Goal: Transaction & Acquisition: Purchase product/service

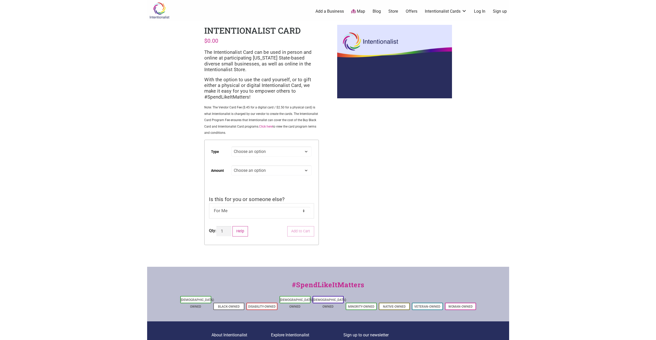
click at [307, 152] on select "Choose an option Digital Physical" at bounding box center [272, 151] width 80 height 10
click at [232, 146] on select "Choose an option Digital Physical" at bounding box center [272, 151] width 80 height 10
select select "Digital"
click at [269, 167] on select "Choose an option Custom 25 50 100 150 200 250 500" at bounding box center [272, 170] width 80 height 10
select select "25"
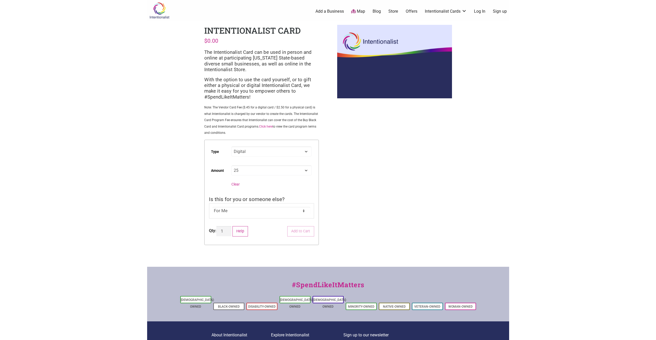
click at [232, 165] on select "Choose an option Custom 25 50 100 150 200 250 500" at bounding box center [272, 170] width 80 height 10
select select "Digital"
select select "25"
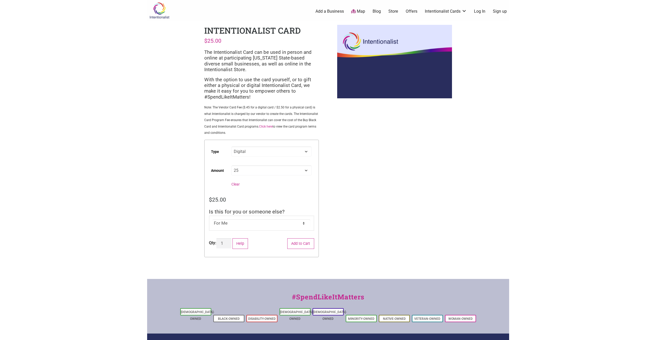
click at [285, 226] on select "For Me For Someone Else" at bounding box center [262, 223] width 98 height 8
select select "For Someone Else"
click at [213, 219] on select "For Me For Someone Else" at bounding box center [262, 223] width 98 height 8
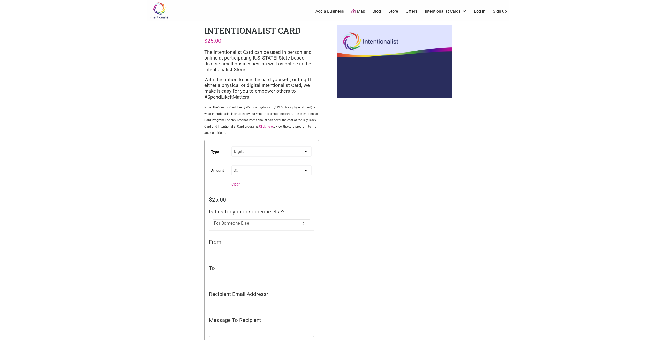
click at [253, 247] on input "From" at bounding box center [261, 251] width 105 height 10
type input "[PERSON_NAME]"
click at [229, 275] on input "To" at bounding box center [261, 277] width 105 height 10
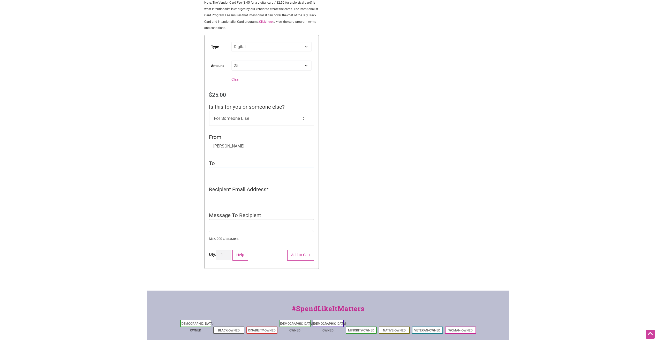
scroll to position [129, 0]
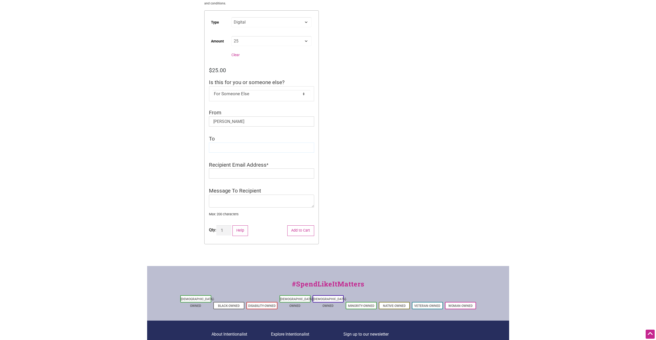
click at [243, 145] on input "To" at bounding box center [261, 148] width 105 height 10
paste input "[PERSON_NAME]"
type input "[PERSON_NAME]"
click at [231, 174] on input "Recipient Email Address" at bounding box center [261, 173] width 105 height 10
paste input "[EMAIL_ADDRESS][PERSON_NAME][DOMAIN_NAME]"
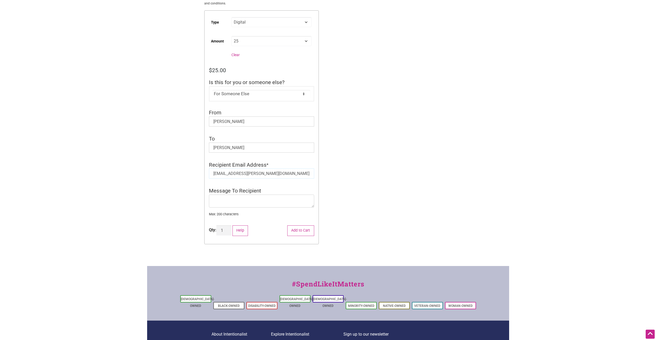
type input "[EMAIL_ADDRESS][PERSON_NAME][DOMAIN_NAME]"
click at [234, 202] on textarea "Message To Recipient" at bounding box center [261, 201] width 105 height 13
click at [259, 199] on textarea "Thank you for your participation in the Climate Equity Newsletter trivia. Attac…" at bounding box center [261, 201] width 105 height 13
click at [255, 204] on textarea "Thank you for your participation in the Climate Equity Newsletter trivia. As a …" at bounding box center [261, 201] width 105 height 13
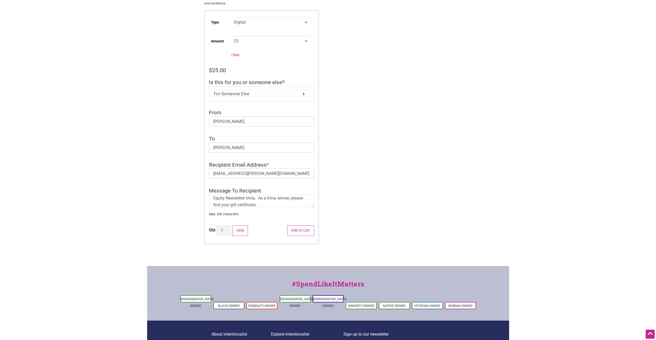
click at [230, 205] on textarea "Thank you for your participation in the Climate Equity Newsletter trivia. As a …" at bounding box center [261, 201] width 105 height 13
click at [291, 204] on textarea "Thank you for your participation in the Climate Equity Newsletter trivia. As a …" at bounding box center [261, 201] width 105 height 13
drag, startPoint x: 297, startPoint y: 204, endPoint x: 182, endPoint y: 179, distance: 117.8
click at [182, 179] on div "Intentionalist Spend like it matters 0 Add a Business Map Blog Store Offers Int…" at bounding box center [328, 133] width 362 height 525
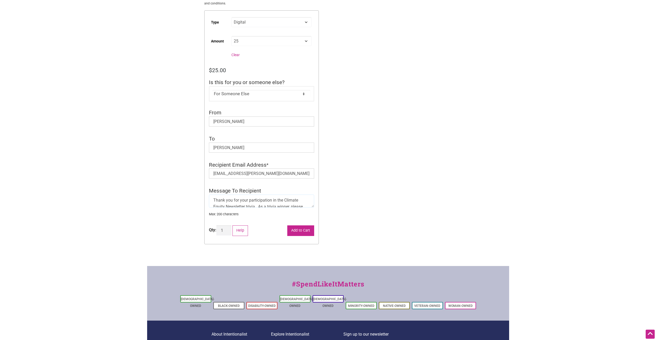
type textarea "Thank you for your participation in the Climate Equity Newsletter trivia. As a …"
click at [301, 229] on button "Add to Cart" at bounding box center [300, 230] width 27 height 11
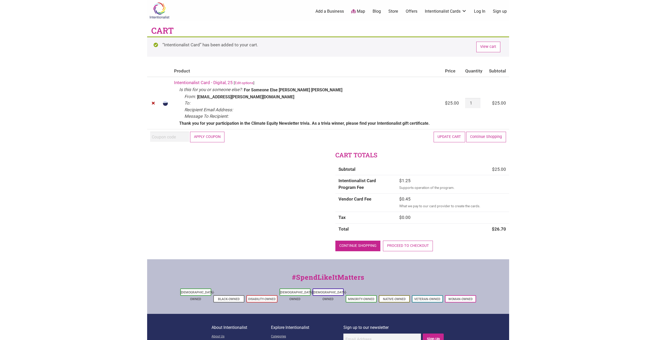
click at [358, 245] on link "Continue shopping" at bounding box center [358, 246] width 45 height 11
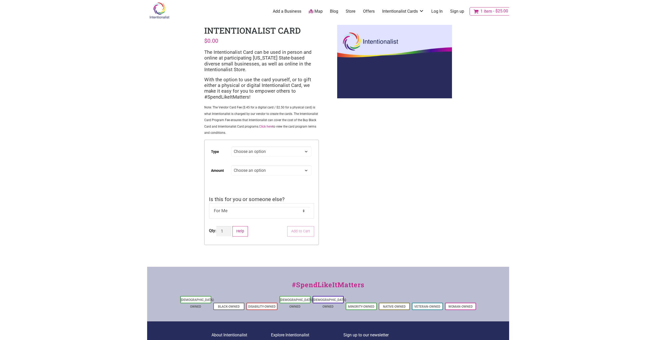
click at [265, 151] on select "Choose an option Digital Physical" at bounding box center [272, 151] width 80 height 10
click at [232, 146] on select "Choose an option Digital Physical" at bounding box center [272, 151] width 80 height 10
select select "Digital"
click at [247, 169] on select "Choose an option Custom 25 50 100 150 200 250 500" at bounding box center [272, 170] width 80 height 10
select select "25"
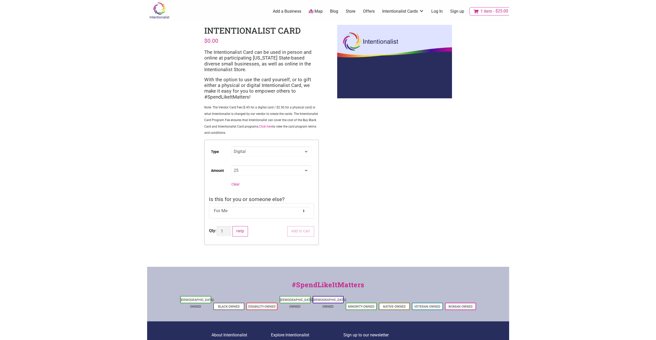
click at [232, 165] on select "Choose an option Custom 25 50 100 150 200 250 500" at bounding box center [272, 170] width 80 height 10
select select "Digital"
select select "25"
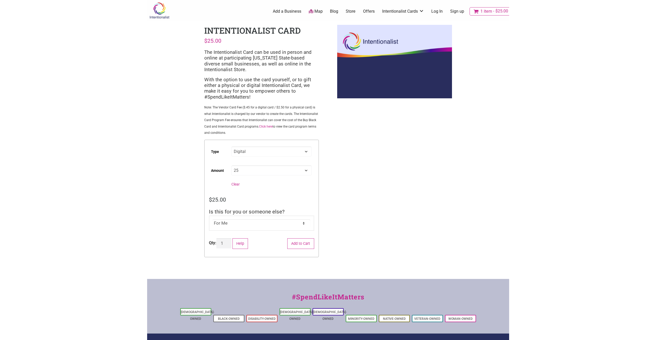
click at [241, 224] on select "For Me For Someone Else" at bounding box center [262, 223] width 98 height 8
select select "For Someone Else"
click at [213, 219] on select "For Me For Someone Else" at bounding box center [262, 223] width 98 height 8
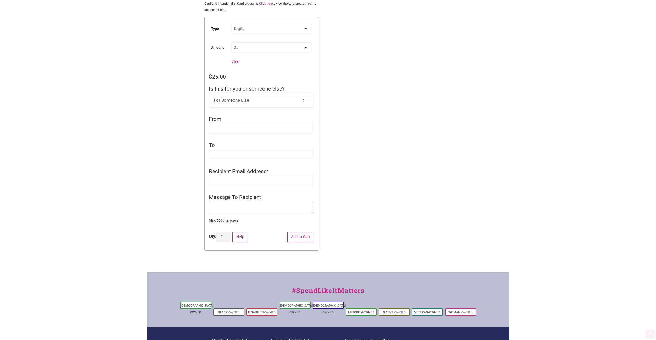
scroll to position [129, 0]
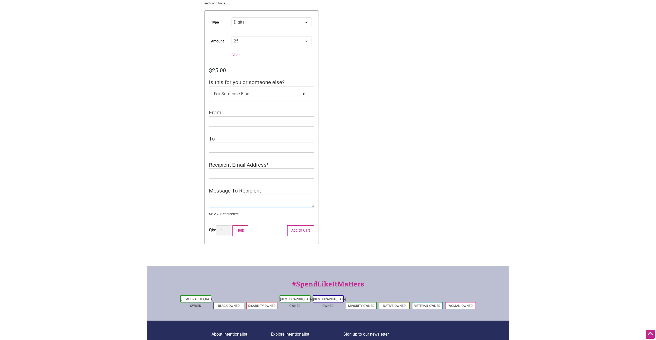
click at [226, 198] on textarea "Message To Recipient" at bounding box center [261, 201] width 105 height 13
paste textarea "Thank you for your participation in the Climate Equity Newsletter trivia. As a …"
type textarea "Thank you for your participation in the Climate Equity Newsletter trivia. As a …"
click at [246, 151] on input "To" at bounding box center [261, 148] width 105 height 10
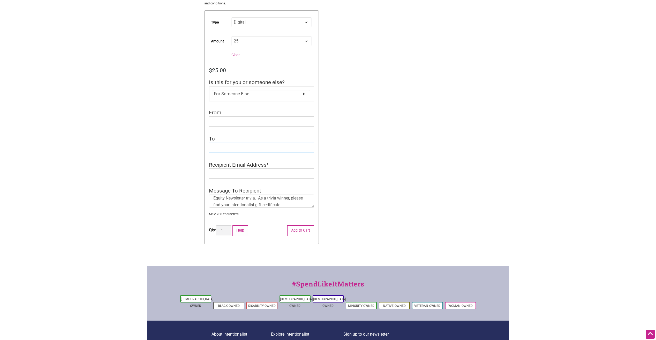
paste input "[PERSON_NAME]"
type input "[PERSON_NAME]"
click at [224, 119] on input "From" at bounding box center [261, 121] width 105 height 10
type input "[PERSON_NAME]"
click at [227, 172] on input "Recipient Email Address" at bounding box center [261, 173] width 105 height 10
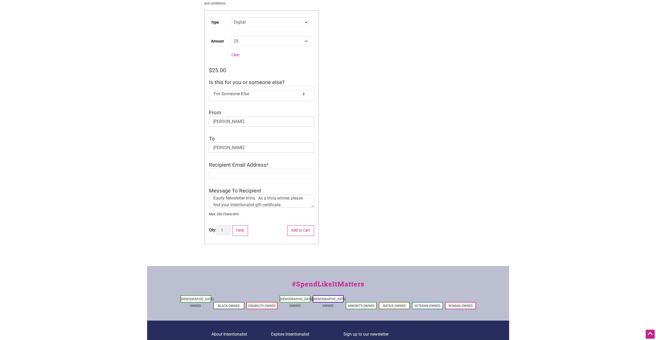
click at [219, 171] on input "Recipient Email Address" at bounding box center [261, 173] width 105 height 10
paste input "[EMAIL_ADDRESS][DOMAIN_NAME]"
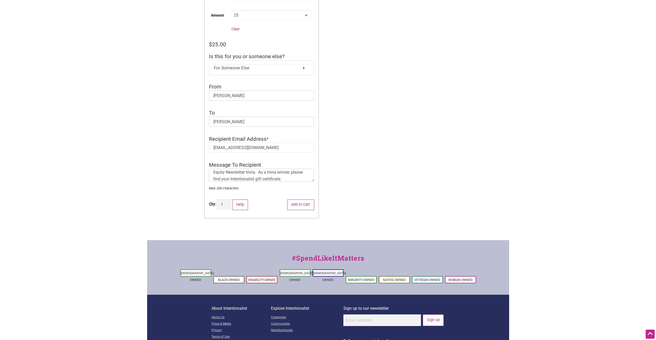
scroll to position [179, 0]
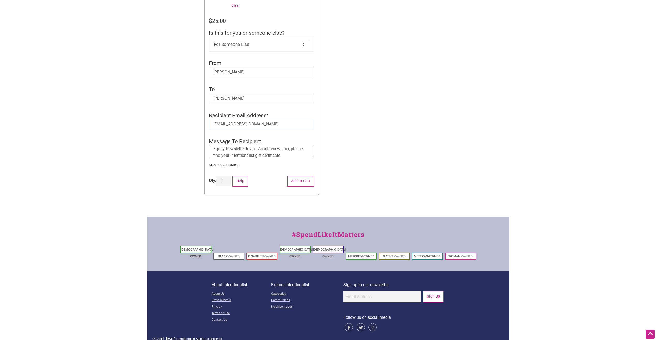
type input "[EMAIL_ADDRESS][DOMAIN_NAME]"
click at [307, 135] on ul "From * Lola Burton To * Soumika Gaddameedi Recipient Email Address * soumi789@g…" at bounding box center [261, 116] width 105 height 112
drag, startPoint x: 299, startPoint y: 183, endPoint x: 301, endPoint y: 181, distance: 2.8
click at [299, 182] on button "Add to Cart" at bounding box center [300, 181] width 27 height 11
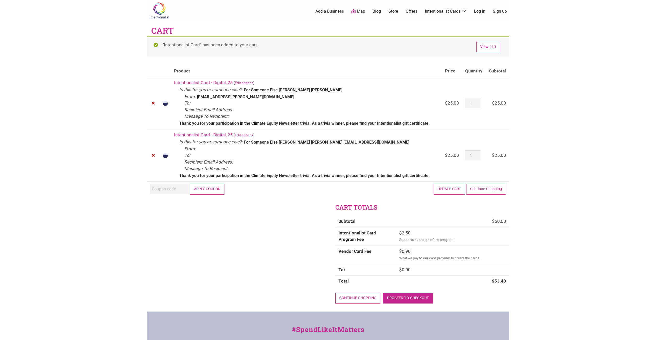
click at [407, 297] on link "Proceed to checkout" at bounding box center [408, 298] width 50 height 11
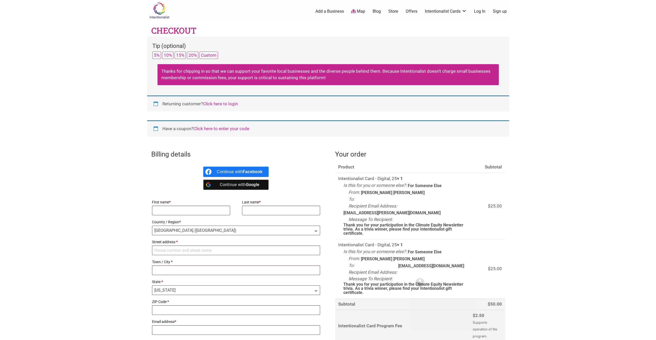
select select "WA"
click at [199, 213] on input "First name *" at bounding box center [191, 211] width 78 height 10
type input "THUCH"
type input "MAM"
type input "[STREET_ADDRESS]"
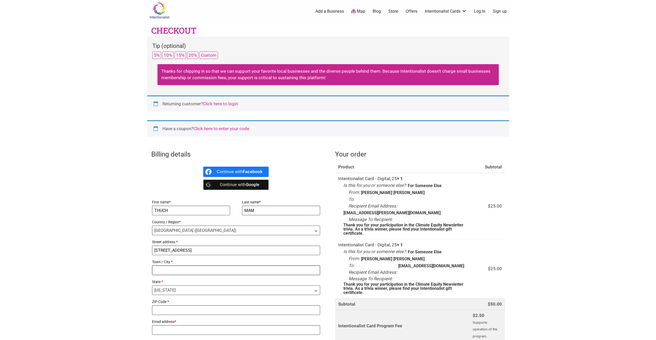
type input "[GEOGRAPHIC_DATA]"
type input "98104"
type input "[EMAIL_ADDRESS][DOMAIN_NAME]"
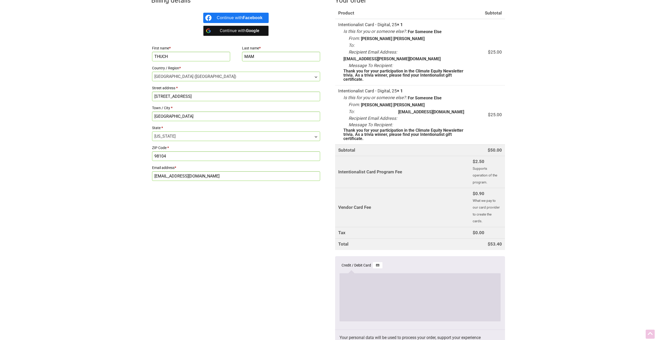
scroll to position [155, 0]
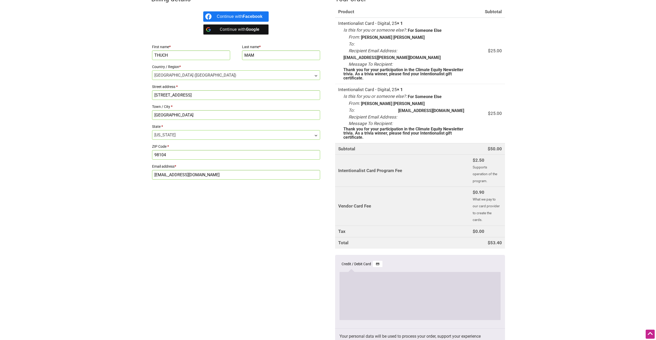
drag, startPoint x: 167, startPoint y: 115, endPoint x: 303, endPoint y: 118, distance: 135.9
click at [283, 126] on div "First name * THUCH Last name * MAM Country / Region * Select a country / region…" at bounding box center [236, 111] width 170 height 138
type input "Seattle"
click at [218, 244] on div "Billing details Continue with Facebook Continue with Google First name * THUCH …" at bounding box center [328, 180] width 362 height 381
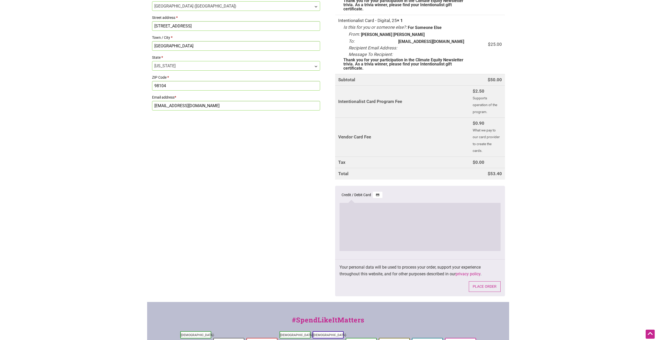
scroll to position [233, 0]
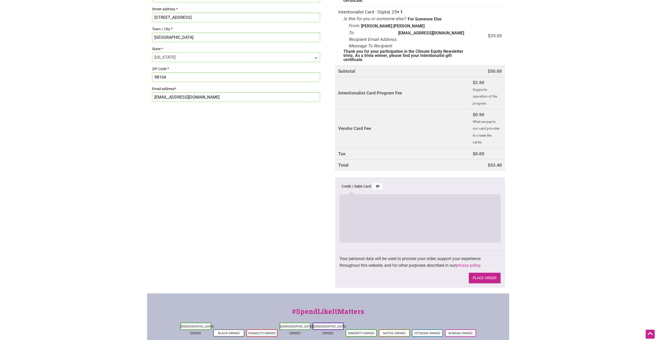
click at [480, 273] on button "Place order" at bounding box center [485, 278] width 32 height 11
